Goal: Navigation & Orientation: Find specific page/section

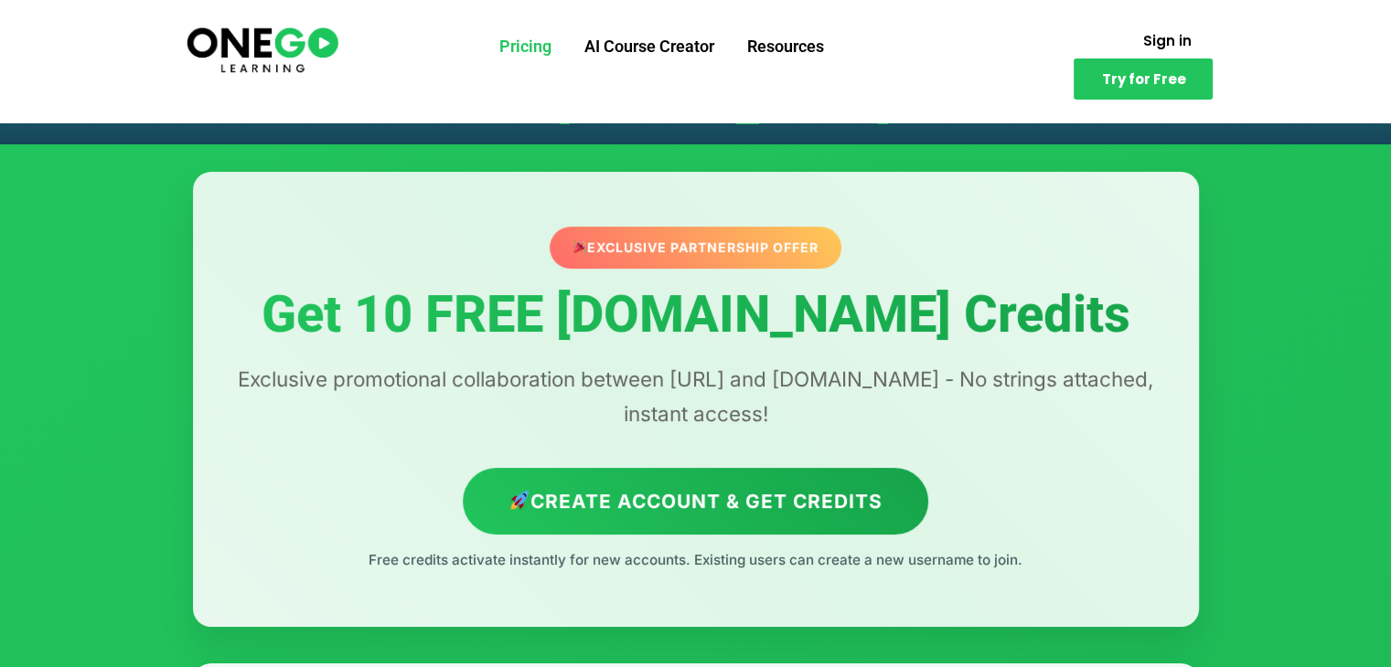
click at [517, 41] on link "Pricing" at bounding box center [525, 47] width 85 height 48
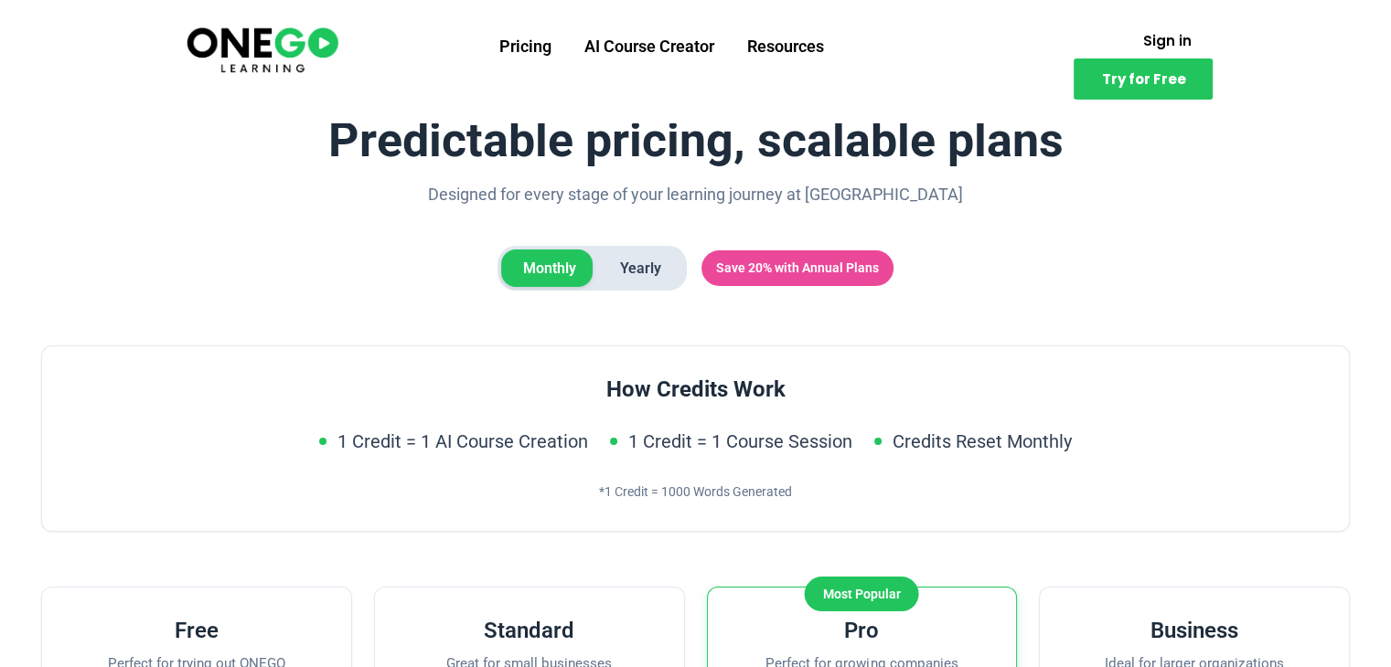
click at [253, 37] on img at bounding box center [262, 49] width 157 height 52
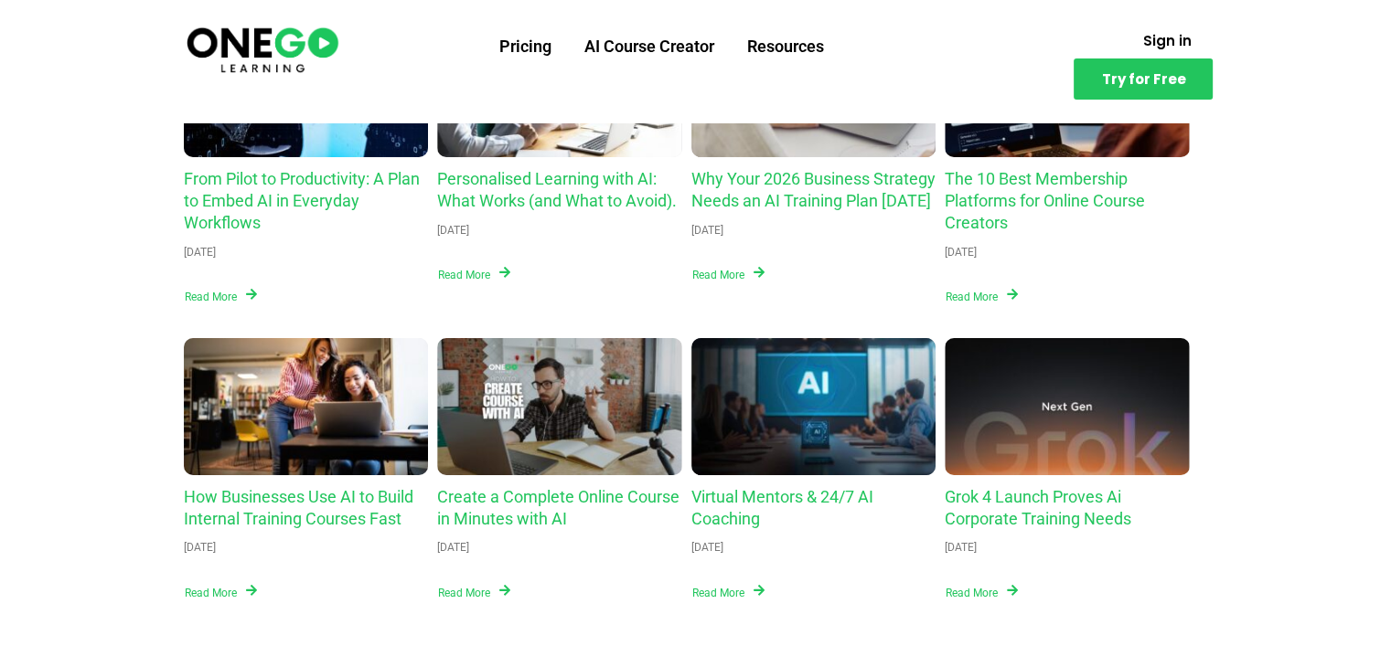
scroll to position [6630, 0]
